Goal: Navigation & Orientation: Find specific page/section

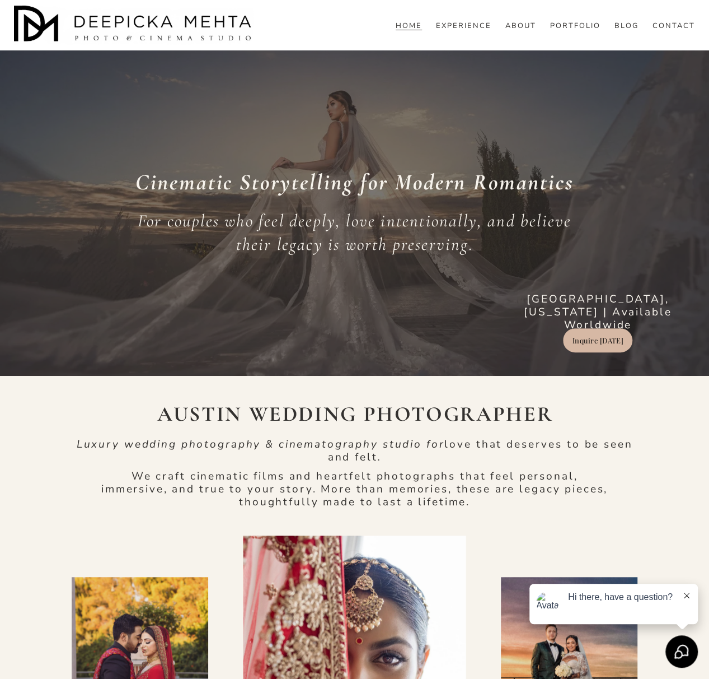
click at [593, 31] on link "PORTFOLIO" at bounding box center [575, 26] width 50 height 10
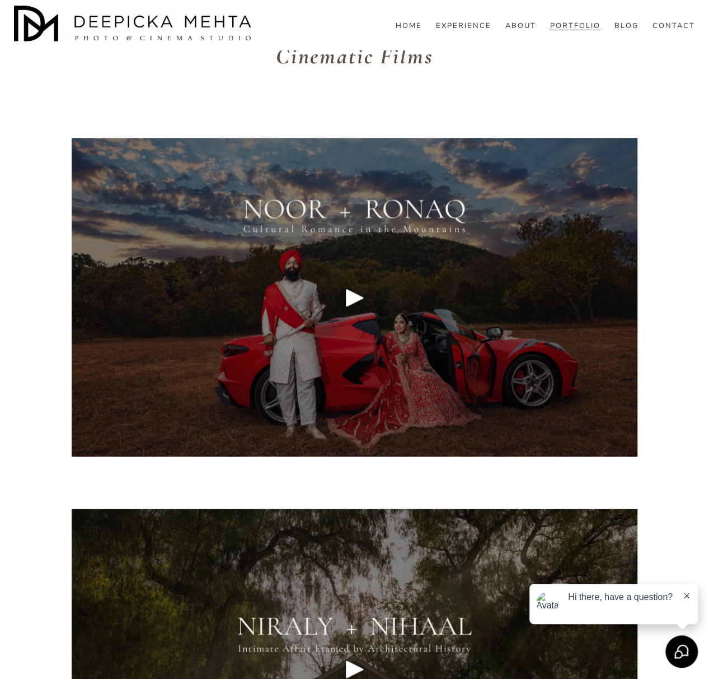
scroll to position [4815, 0]
